Goal: Transaction & Acquisition: Purchase product/service

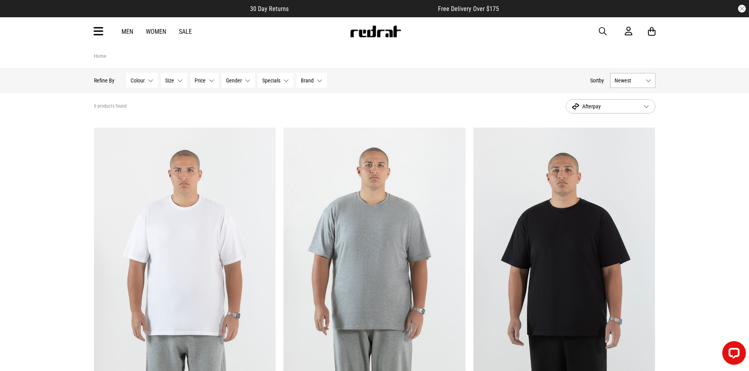
click at [143, 81] on span "Colour" at bounding box center [138, 80] width 14 height 6
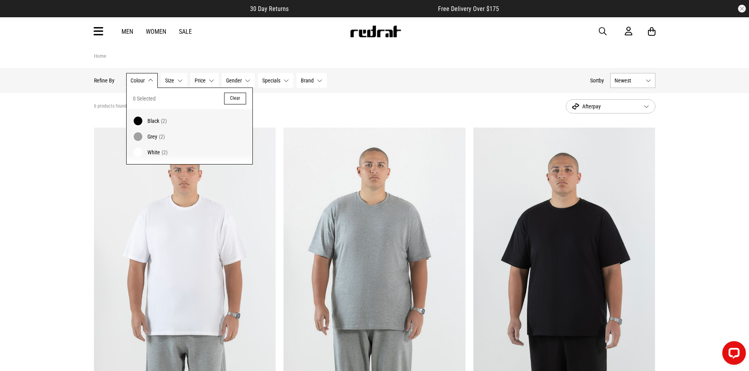
click at [197, 51] on section "Home" at bounding box center [374, 57] width 561 height 22
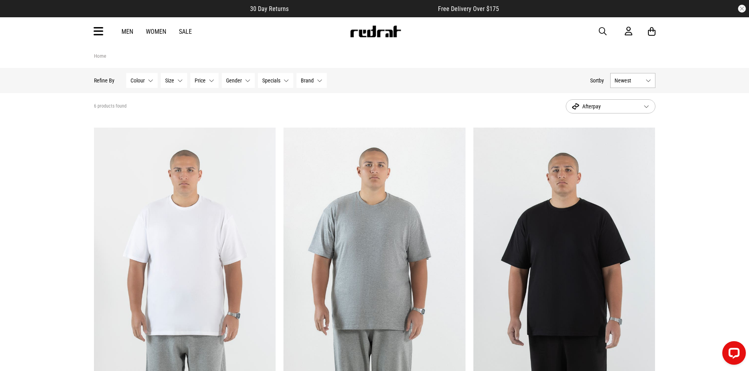
click at [100, 31] on icon at bounding box center [99, 31] width 10 height 13
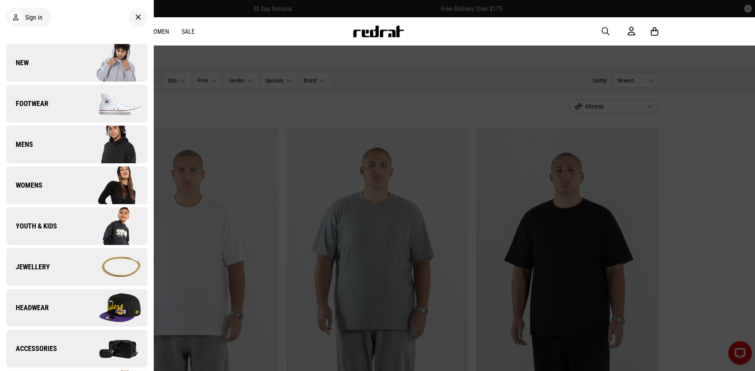
click at [69, 228] on link "Youth & Kids" at bounding box center [76, 227] width 141 height 38
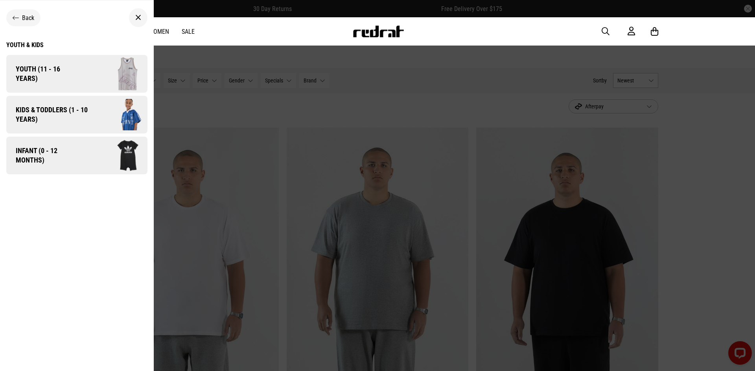
click at [106, 115] on img at bounding box center [120, 114] width 56 height 31
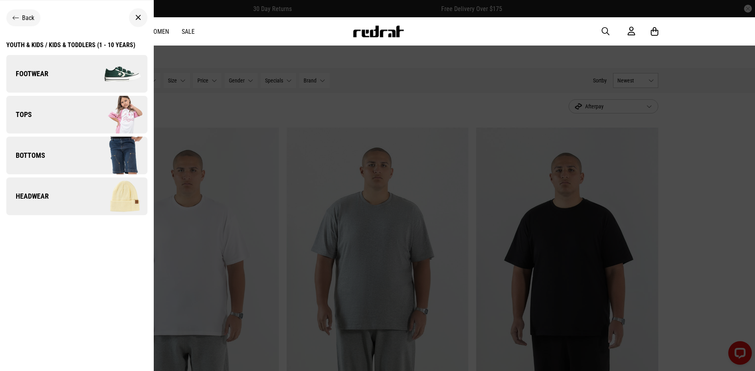
click at [71, 78] on link "Footwear" at bounding box center [76, 74] width 141 height 38
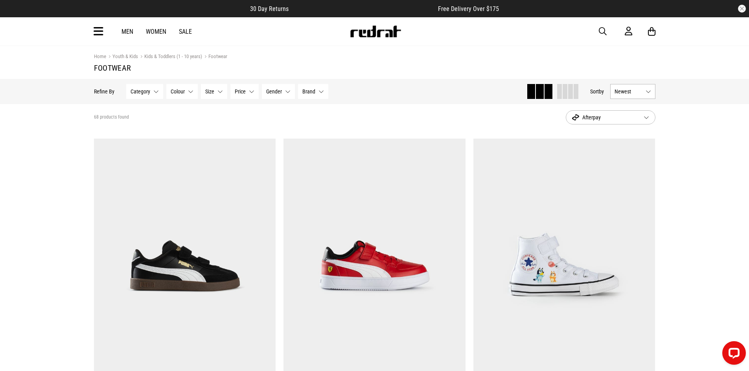
click at [646, 118] on button "Afterpay" at bounding box center [611, 117] width 90 height 14
click at [634, 132] on div "Afterpay" at bounding box center [610, 134] width 89 height 18
click at [631, 117] on span "Afterpay" at bounding box center [604, 117] width 65 height 9
click at [593, 151] on div "Zip" at bounding box center [610, 151] width 89 height 18
click at [645, 92] on button "Newest" at bounding box center [632, 91] width 45 height 15
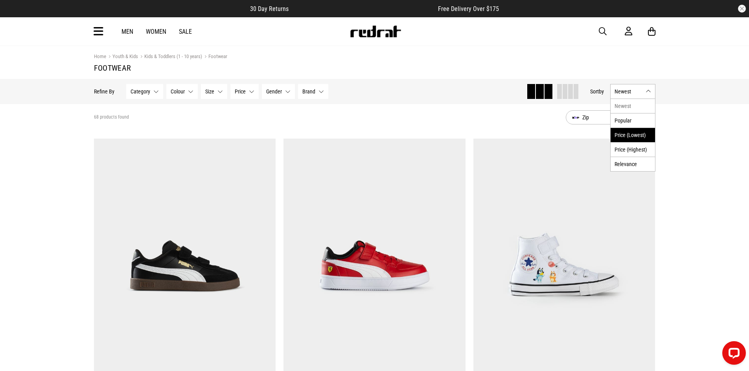
click at [632, 134] on li "Price (Lowest)" at bounding box center [632, 135] width 44 height 15
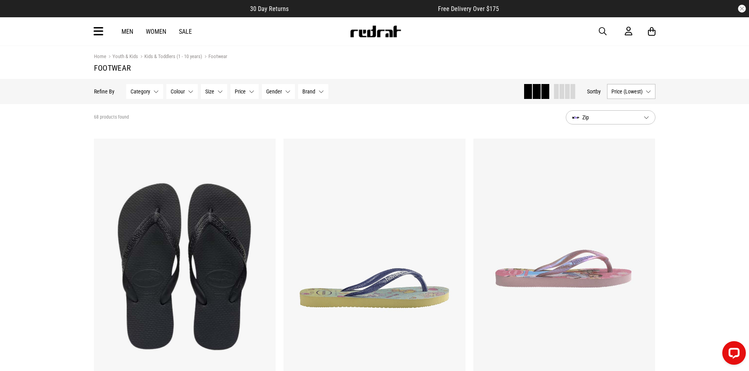
click at [243, 91] on span "Price" at bounding box center [240, 91] width 11 height 6
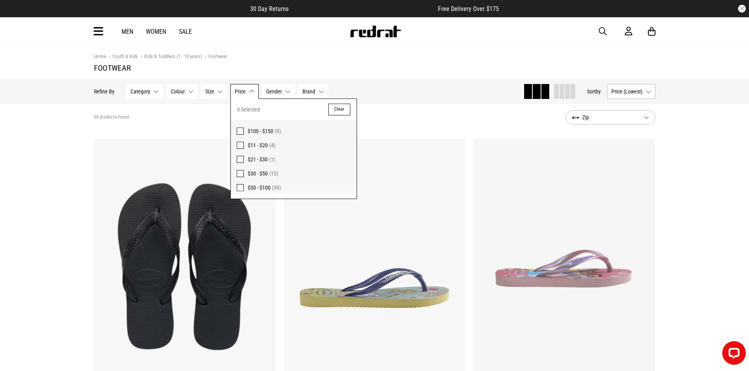
click at [203, 108] on section "68 products found Zip" at bounding box center [375, 117] width 574 height 27
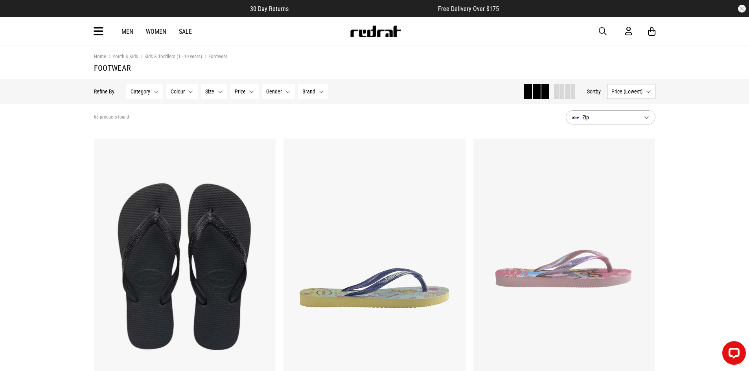
click at [210, 96] on button "Size None selected" at bounding box center [214, 91] width 26 height 15
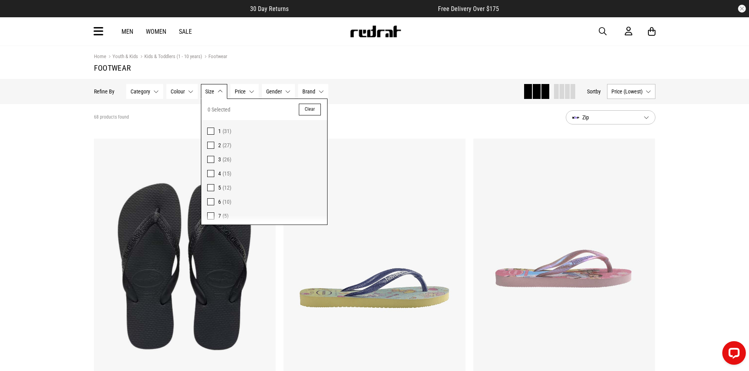
click at [406, 91] on div "Hide Refine s Refine By Filters Category None selected Category 0 Selected Clea…" at bounding box center [305, 91] width 423 height 17
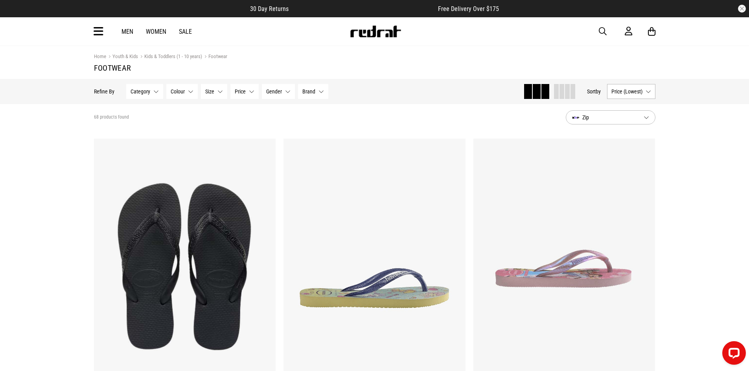
click at [215, 93] on button "Size None selected" at bounding box center [214, 91] width 26 height 15
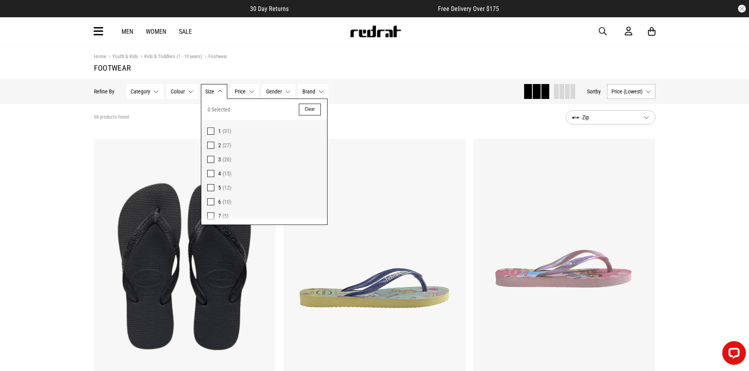
click at [209, 188] on span at bounding box center [210, 187] width 7 height 7
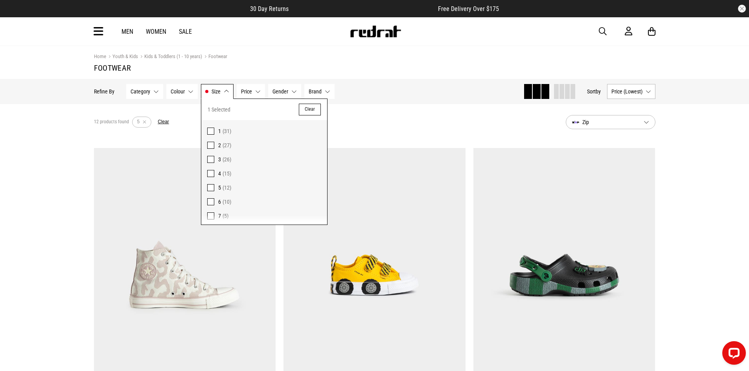
click at [430, 88] on div "Hide Refine s Refine By Filters Category None selected Category 0 Selected Clea…" at bounding box center [305, 91] width 423 height 17
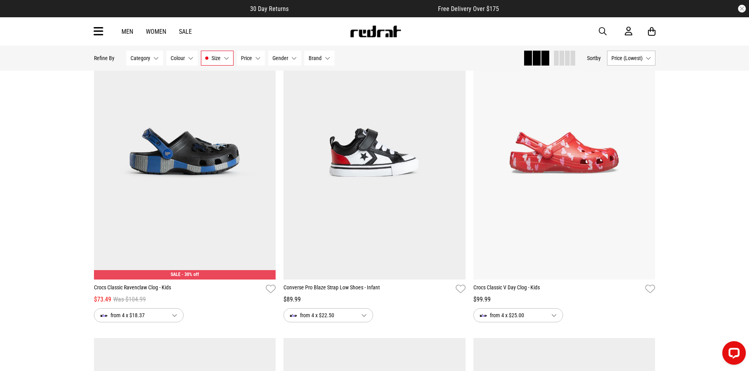
scroll to position [432, 0]
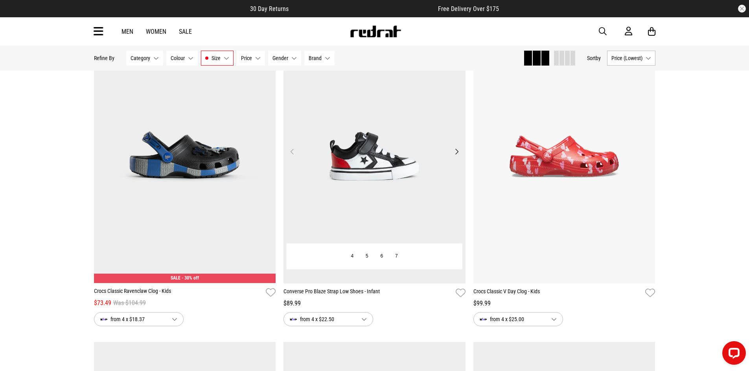
click at [367, 198] on img at bounding box center [374, 156] width 182 height 255
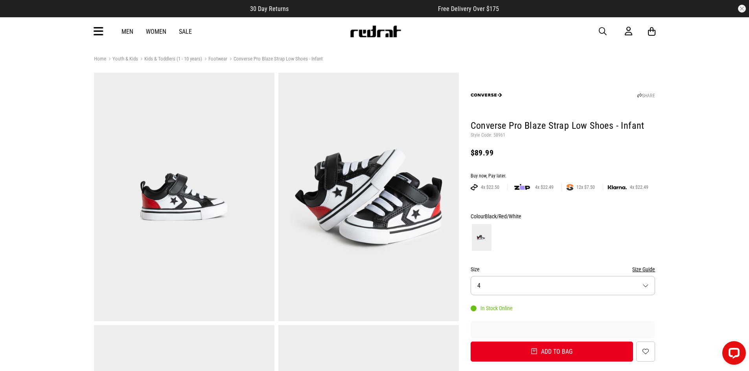
click at [641, 282] on button "Size 4" at bounding box center [563, 285] width 185 height 19
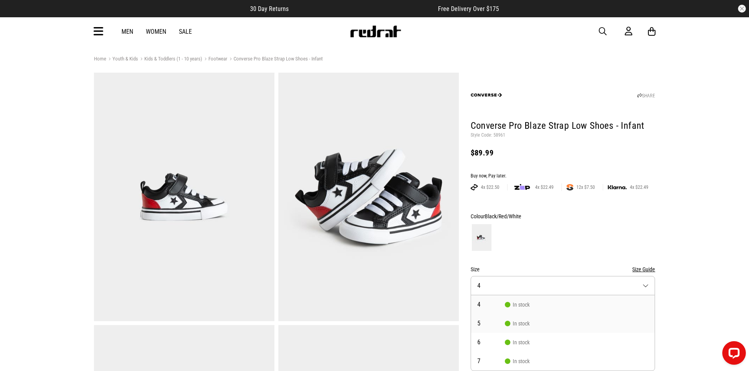
click at [498, 326] on span "5" at bounding box center [491, 324] width 28 height 6
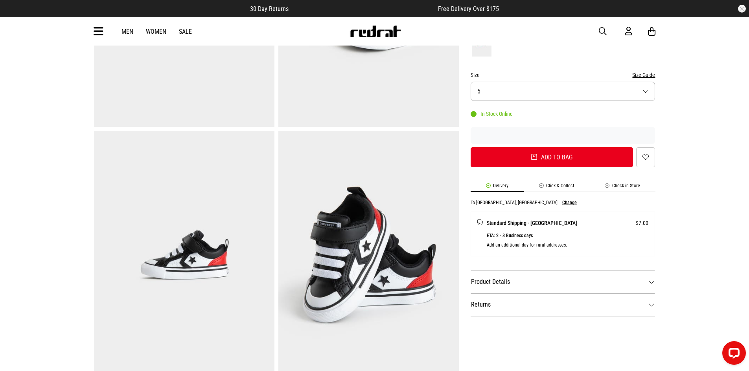
scroll to position [197, 0]
